Goal: Transaction & Acquisition: Purchase product/service

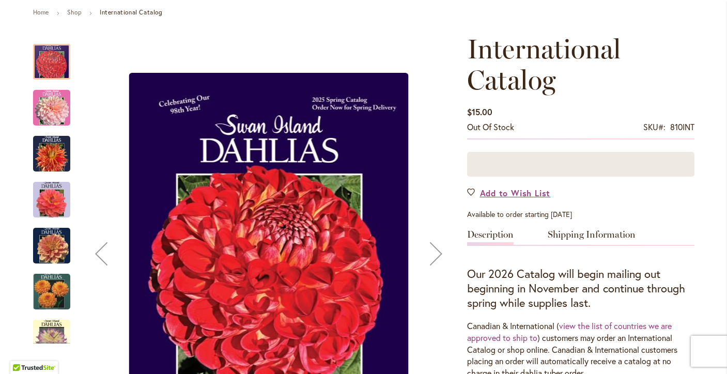
scroll to position [164, 0]
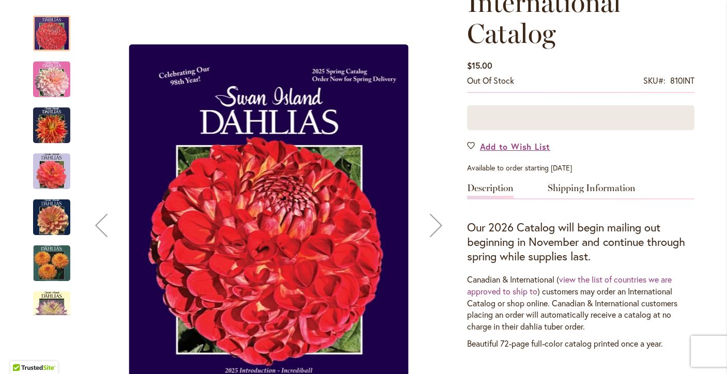
click at [52, 165] on img "International Catalog" at bounding box center [51, 171] width 37 height 48
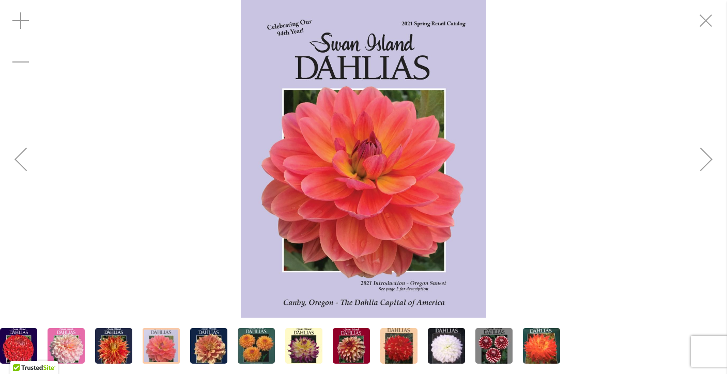
click at [712, 149] on div "Next" at bounding box center [706, 159] width 41 height 41
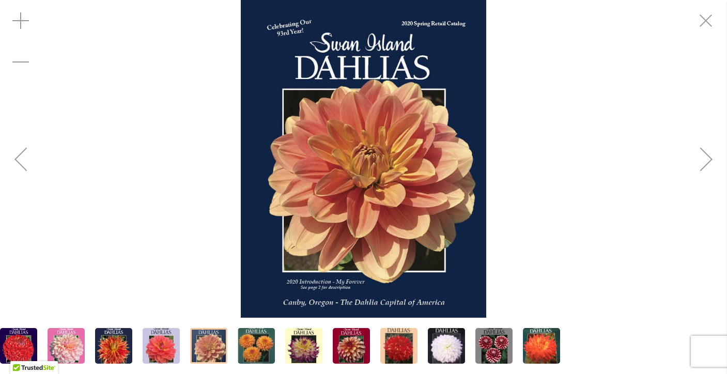
click at [712, 149] on div "Next" at bounding box center [706, 159] width 41 height 41
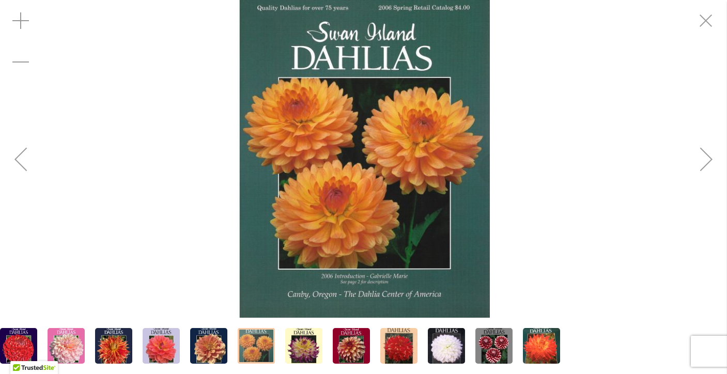
click at [712, 149] on div "Next" at bounding box center [706, 159] width 41 height 41
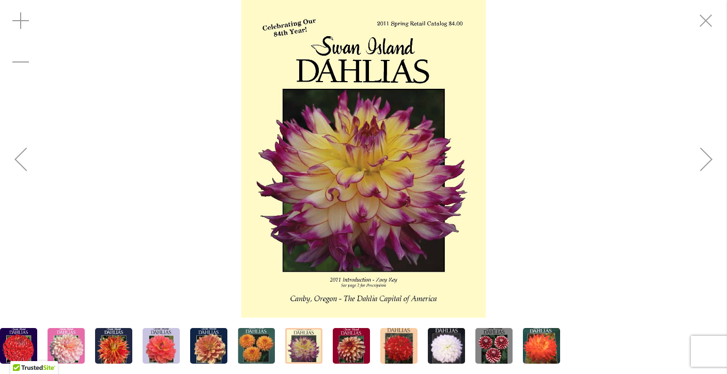
click at [711, 149] on div "Next" at bounding box center [706, 159] width 41 height 41
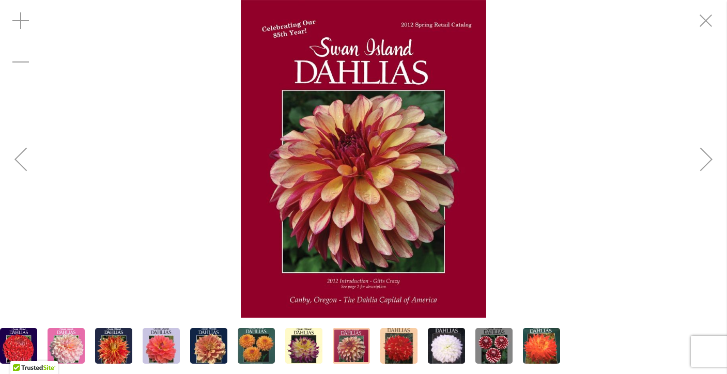
click at [711, 149] on div "Next" at bounding box center [706, 159] width 41 height 41
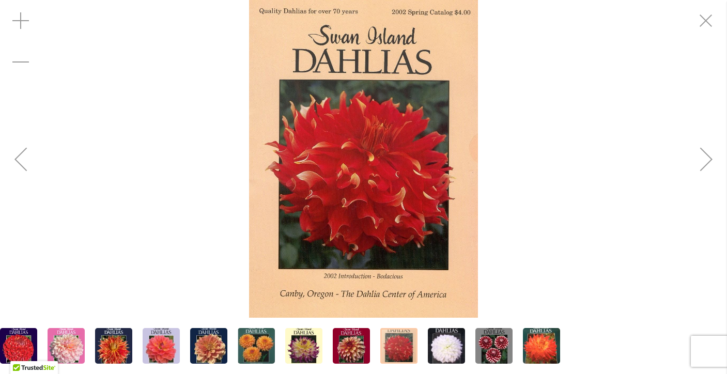
click at [711, 149] on div "Next" at bounding box center [706, 159] width 41 height 41
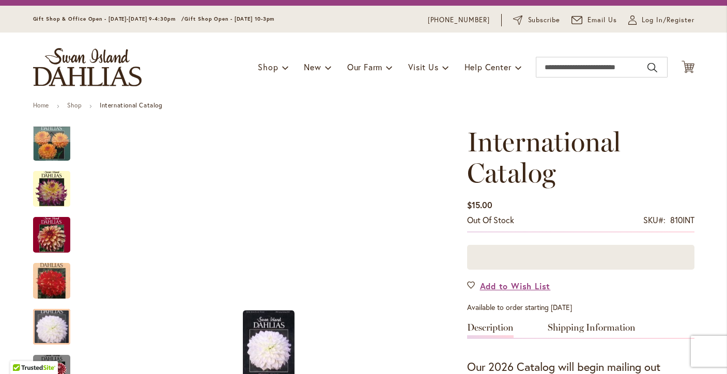
scroll to position [4, 0]
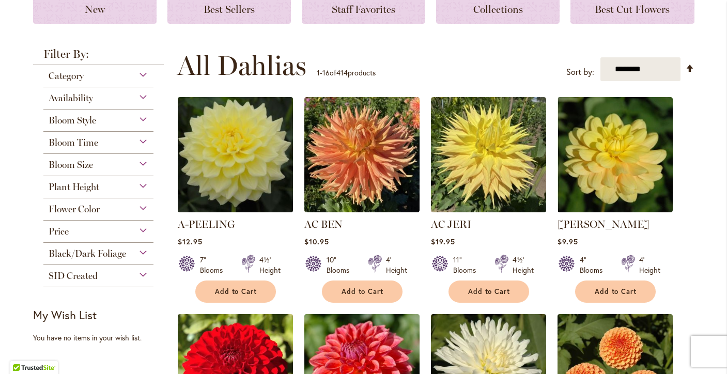
scroll to position [177, 0]
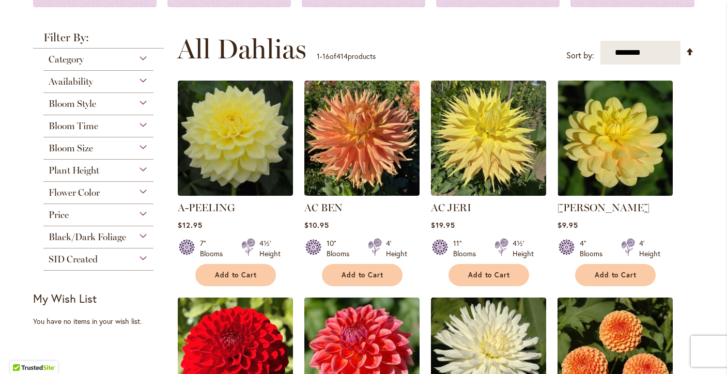
click at [140, 189] on div "Flower Color" at bounding box center [98, 190] width 111 height 17
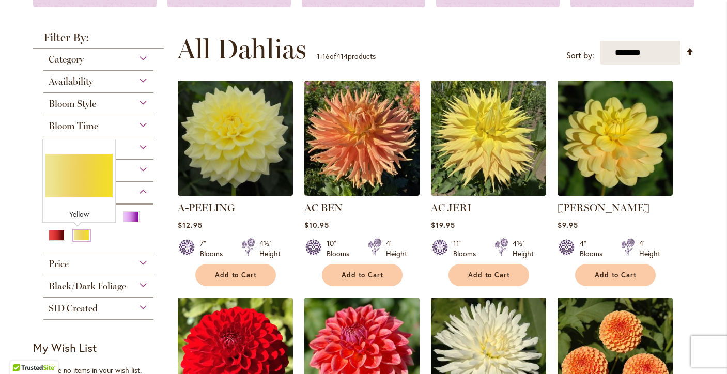
click at [81, 232] on div "Yellow" at bounding box center [81, 235] width 17 height 11
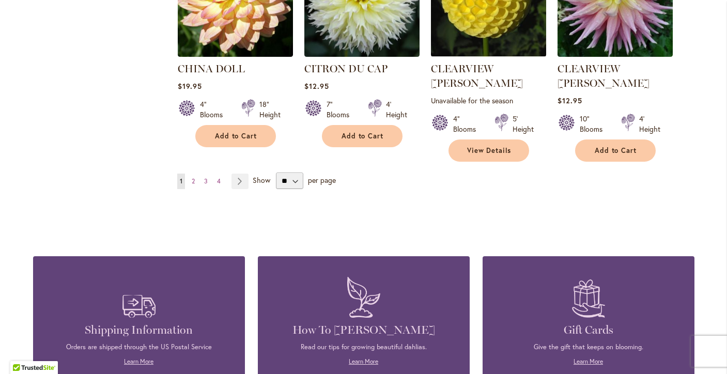
scroll to position [955, 0]
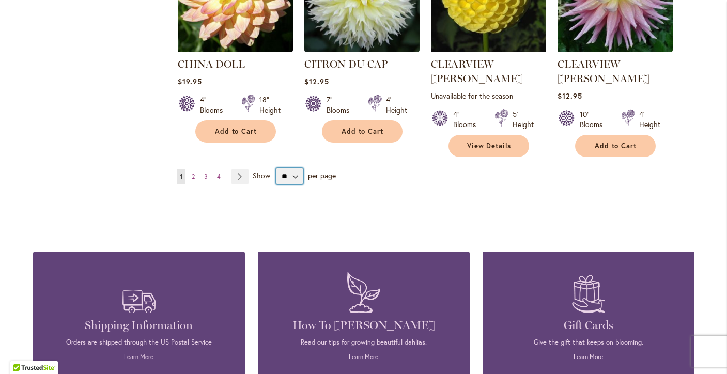
select select "**"
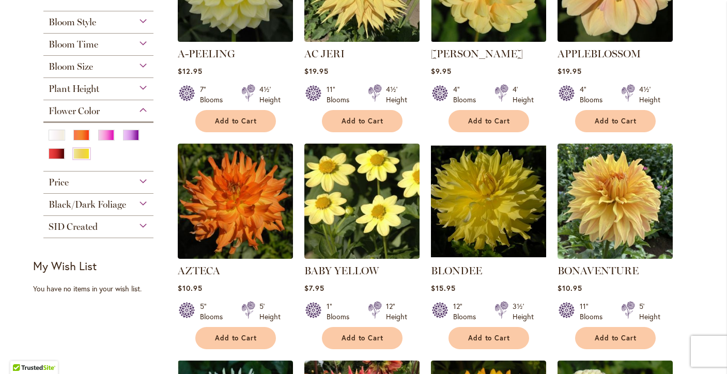
scroll to position [313, 0]
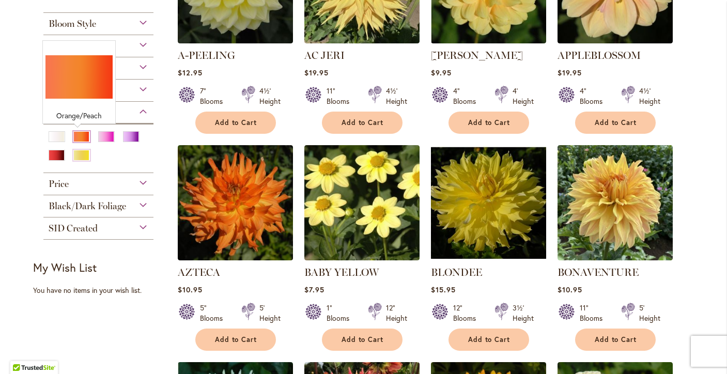
click at [76, 138] on div "Orange/Peach" at bounding box center [81, 136] width 17 height 11
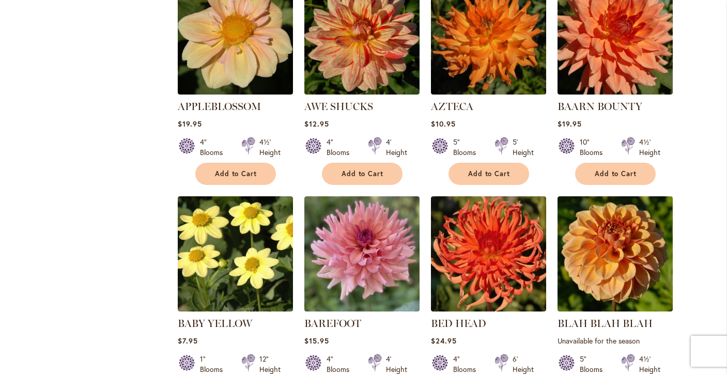
scroll to position [709, 0]
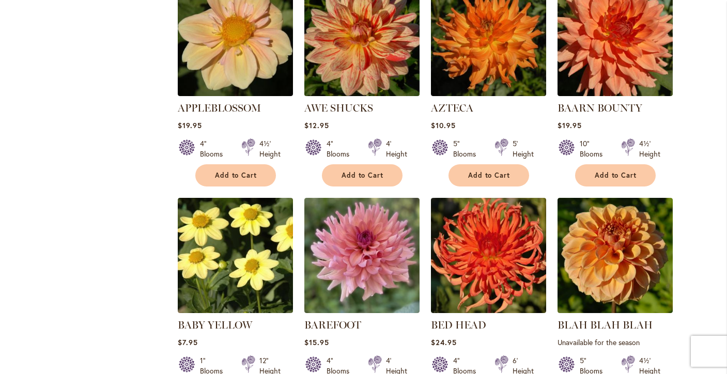
click at [330, 31] on img at bounding box center [361, 38] width 121 height 121
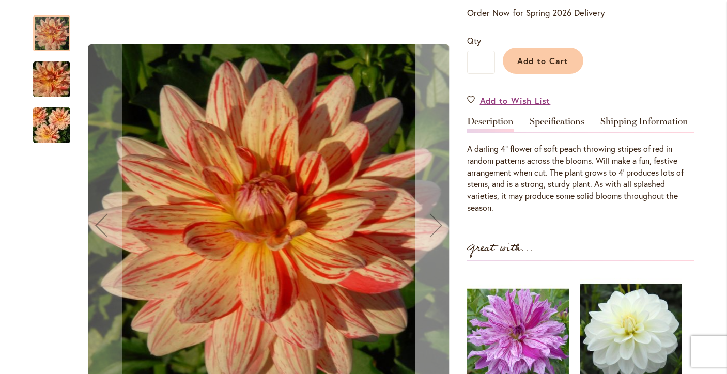
scroll to position [229, 0]
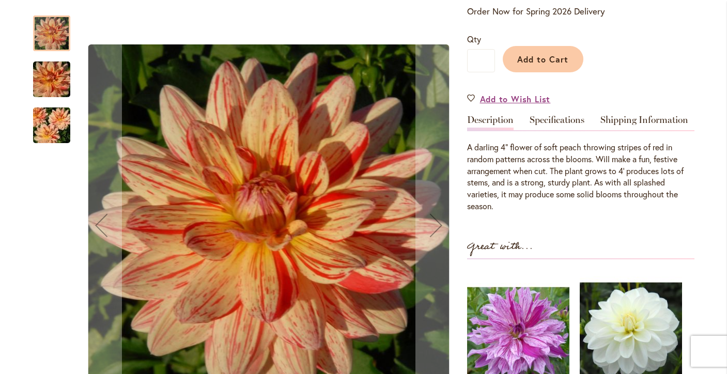
click at [48, 124] on img "AWE SHUCKS" at bounding box center [51, 126] width 74 height 50
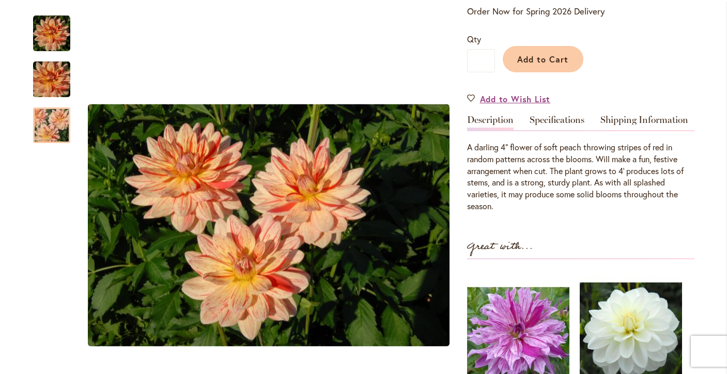
scroll to position [234, 0]
